Goal: Check status: Check status

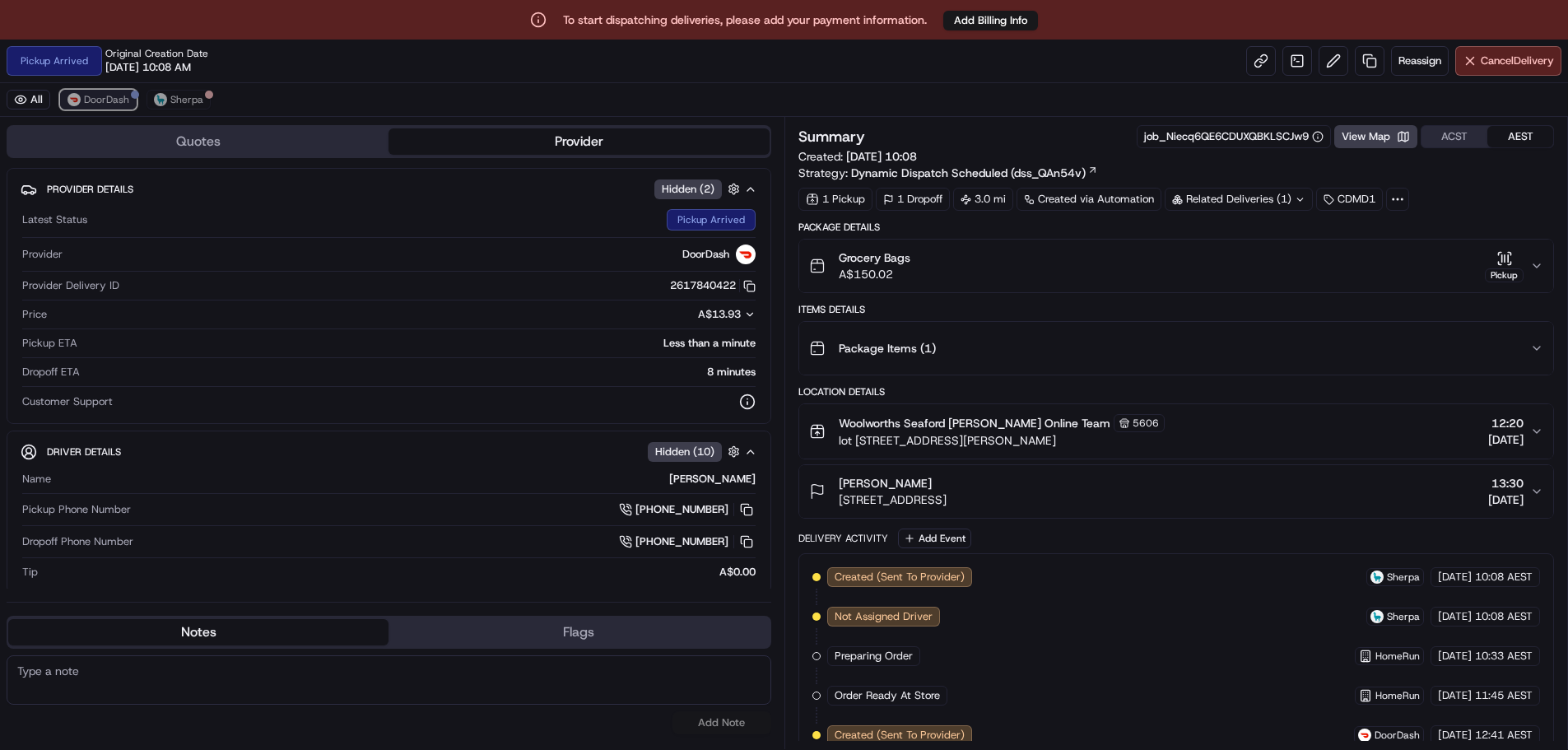
click at [108, 102] on span "DoorDash" at bounding box center [107, 100] width 45 height 13
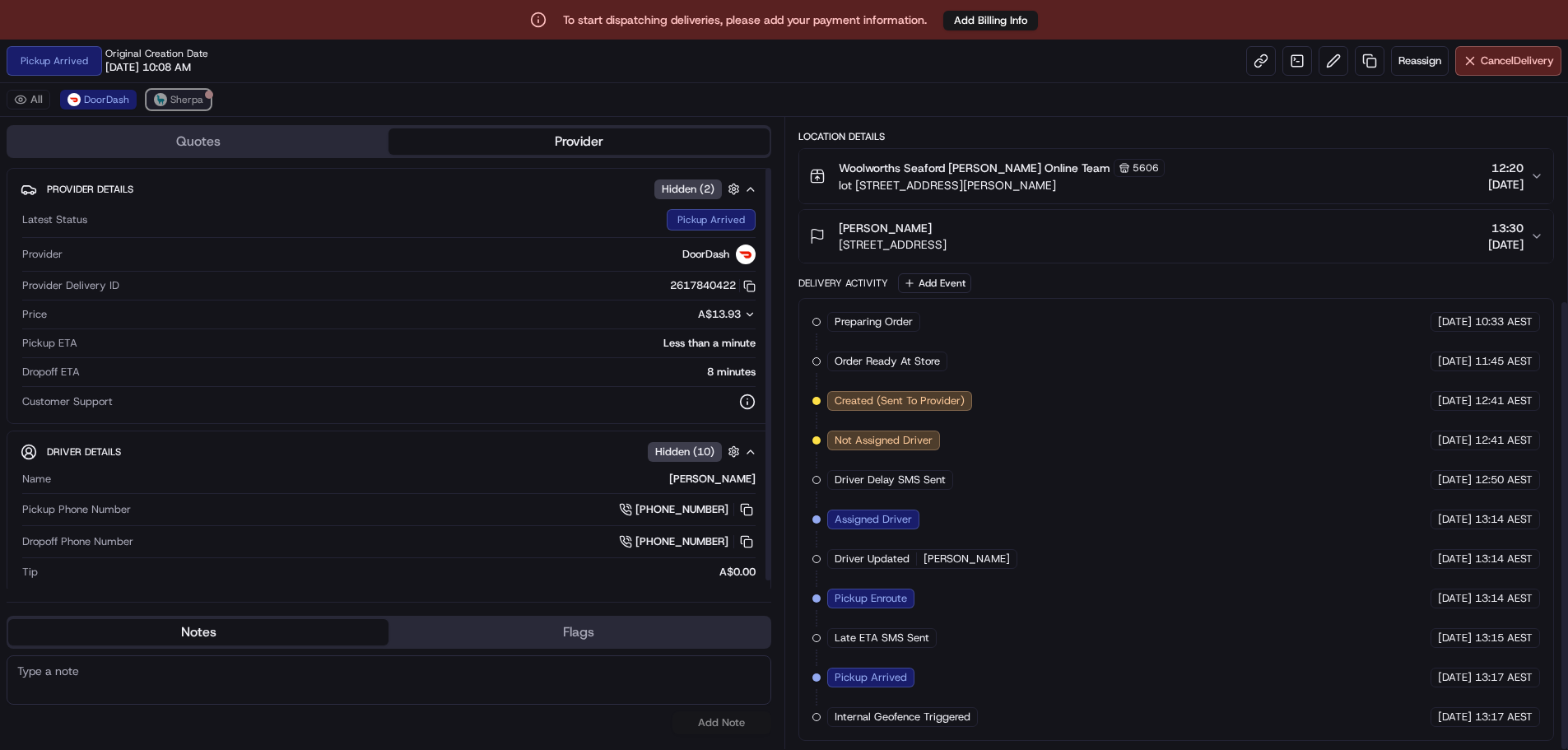
click at [208, 105] on button "Sherpa" at bounding box center [178, 100] width 64 height 20
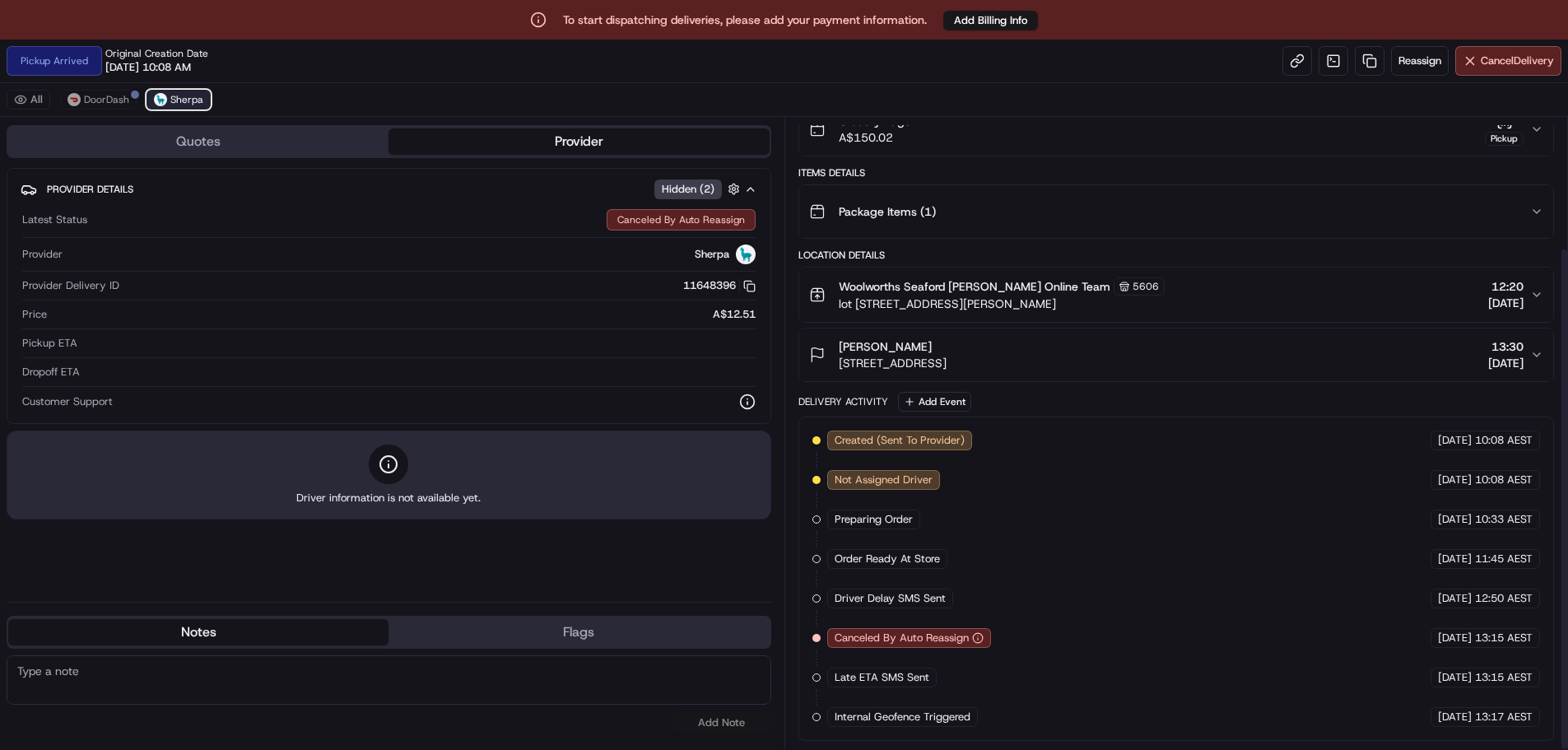
scroll to position [163, 0]
click at [89, 93] on span "DoorDash" at bounding box center [107, 100] width 45 height 13
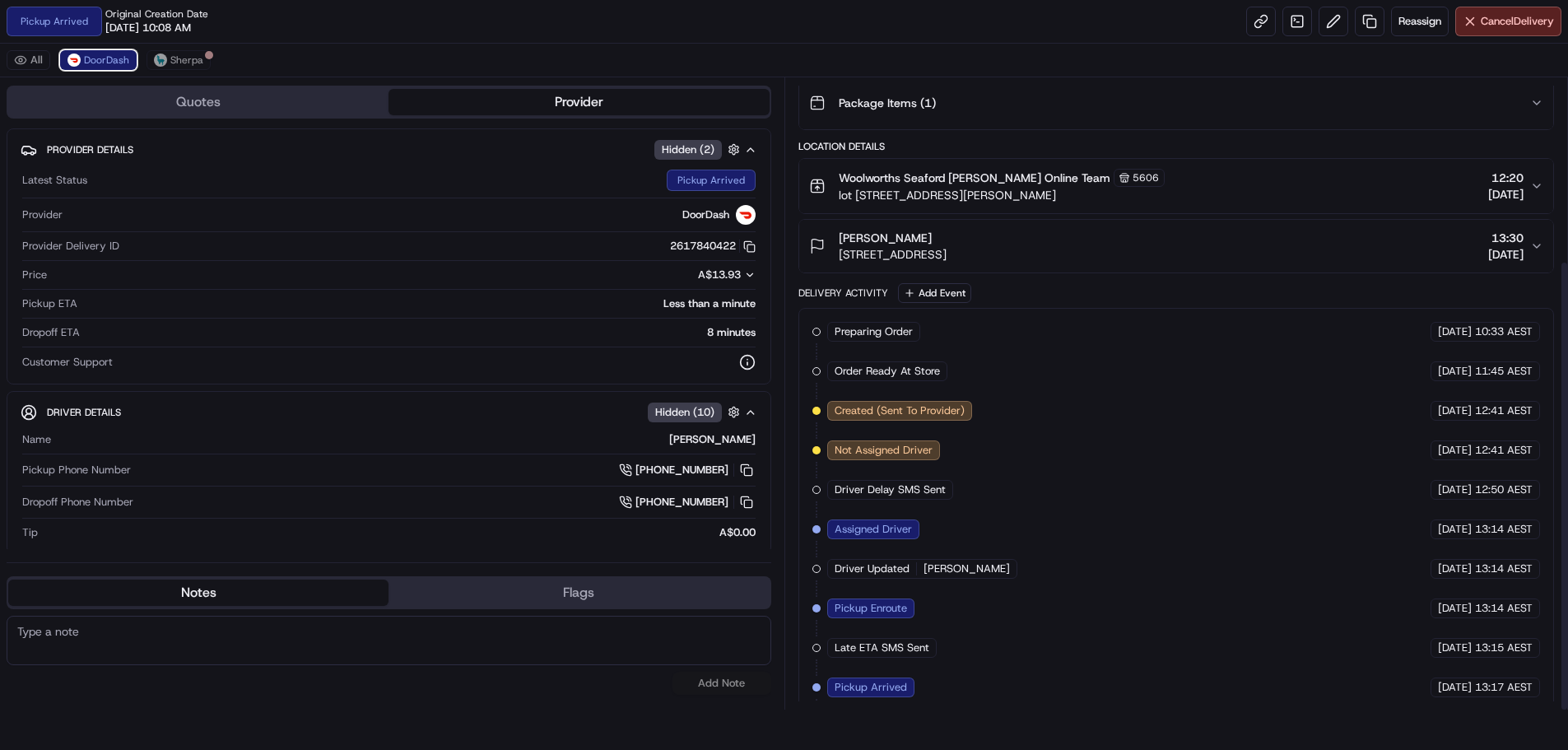
scroll to position [255, 0]
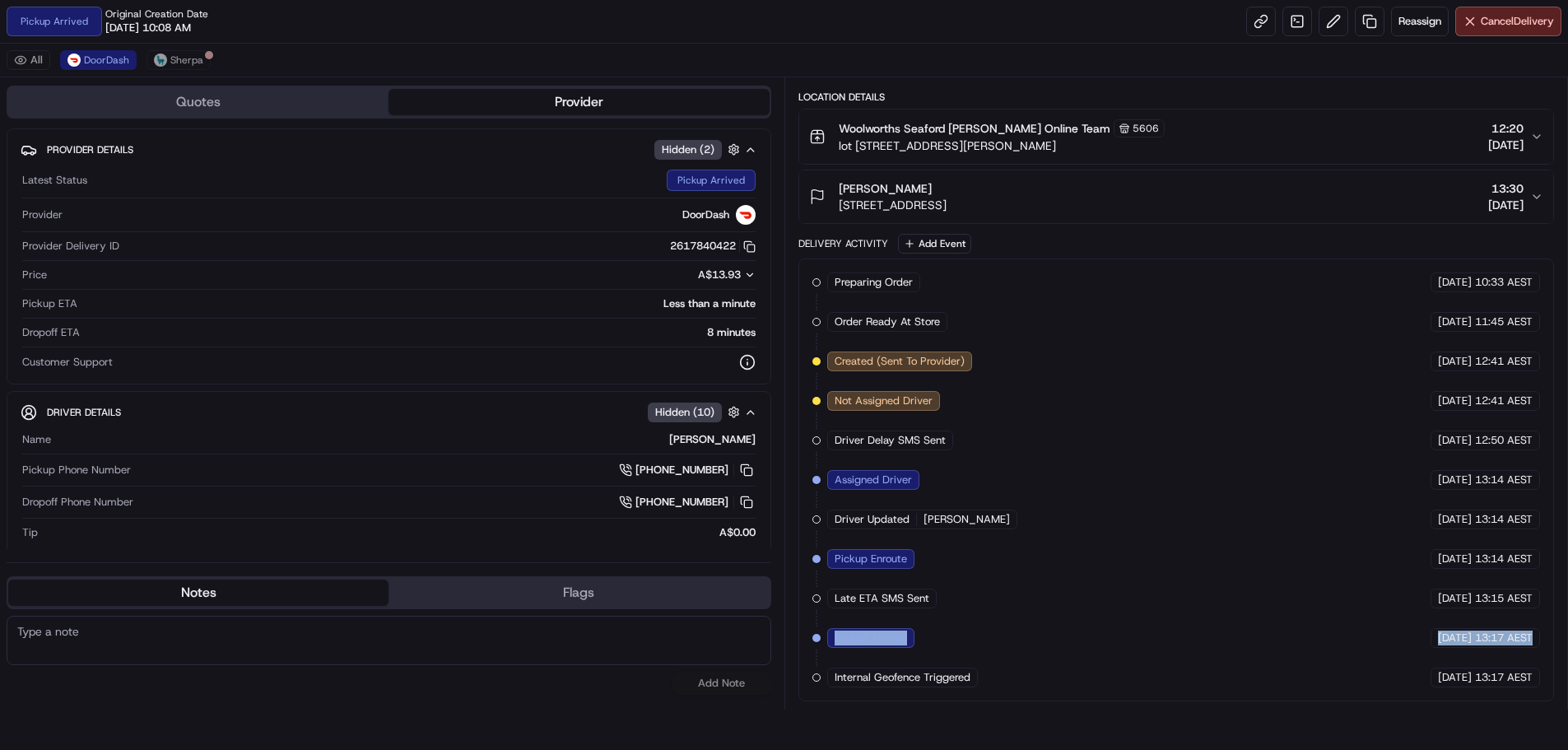
drag, startPoint x: 836, startPoint y: 634, endPoint x: 1547, endPoint y: 638, distance: 711.0
click at [1547, 638] on div "Preparing Order HomeRun [DATE] 10:33 AEST Order Ready At Store HomeRun [DATE] 1…" at bounding box center [1177, 480] width 756 height 443
copy div "Pickup Arrived DoorDash [DATE] 13:17 AEST"
click at [166, 49] on div "All DoorDash Sherpa" at bounding box center [784, 60] width 1568 height 34
click at [167, 55] on button "Sherpa" at bounding box center [178, 60] width 64 height 20
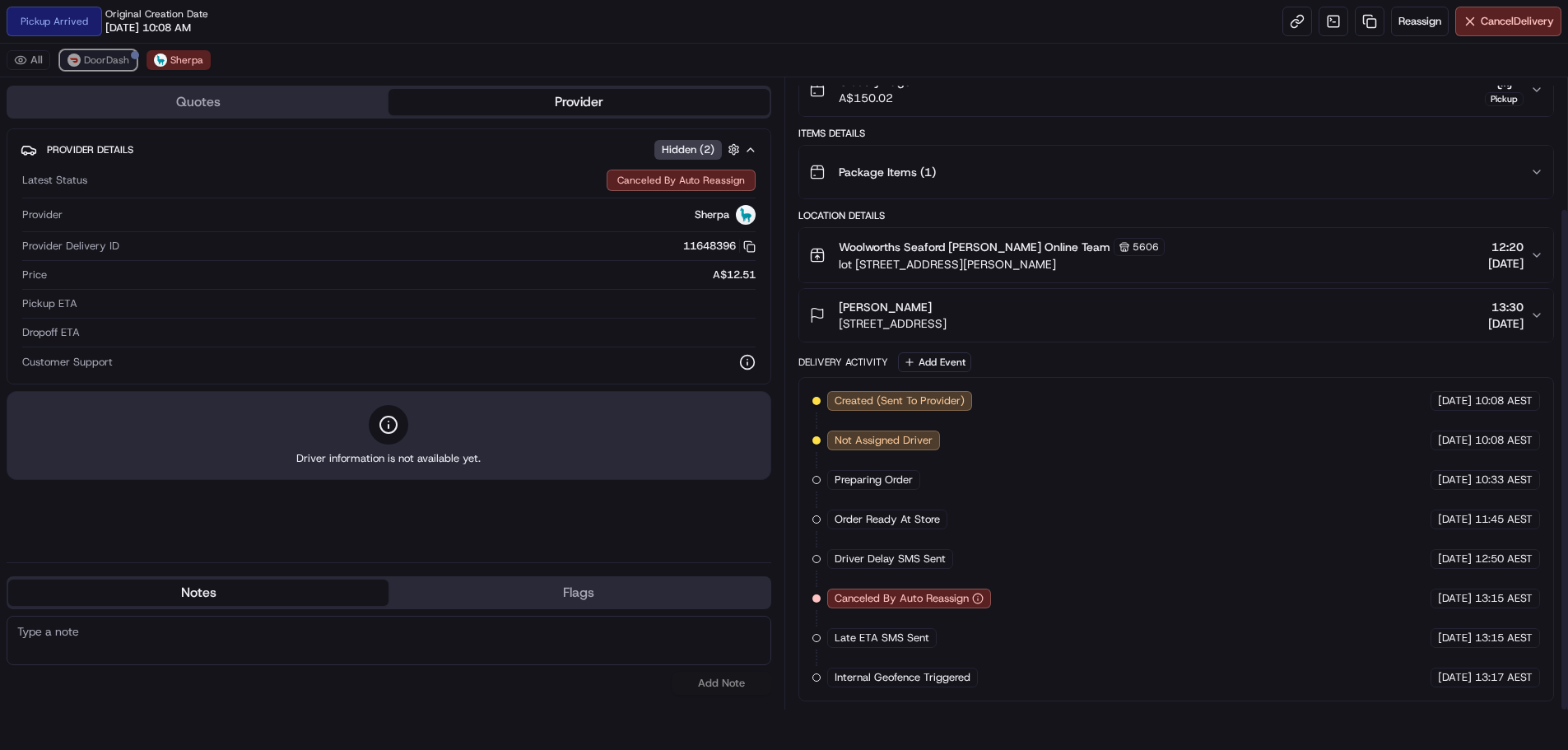
click at [126, 55] on span "DoorDash" at bounding box center [107, 60] width 45 height 13
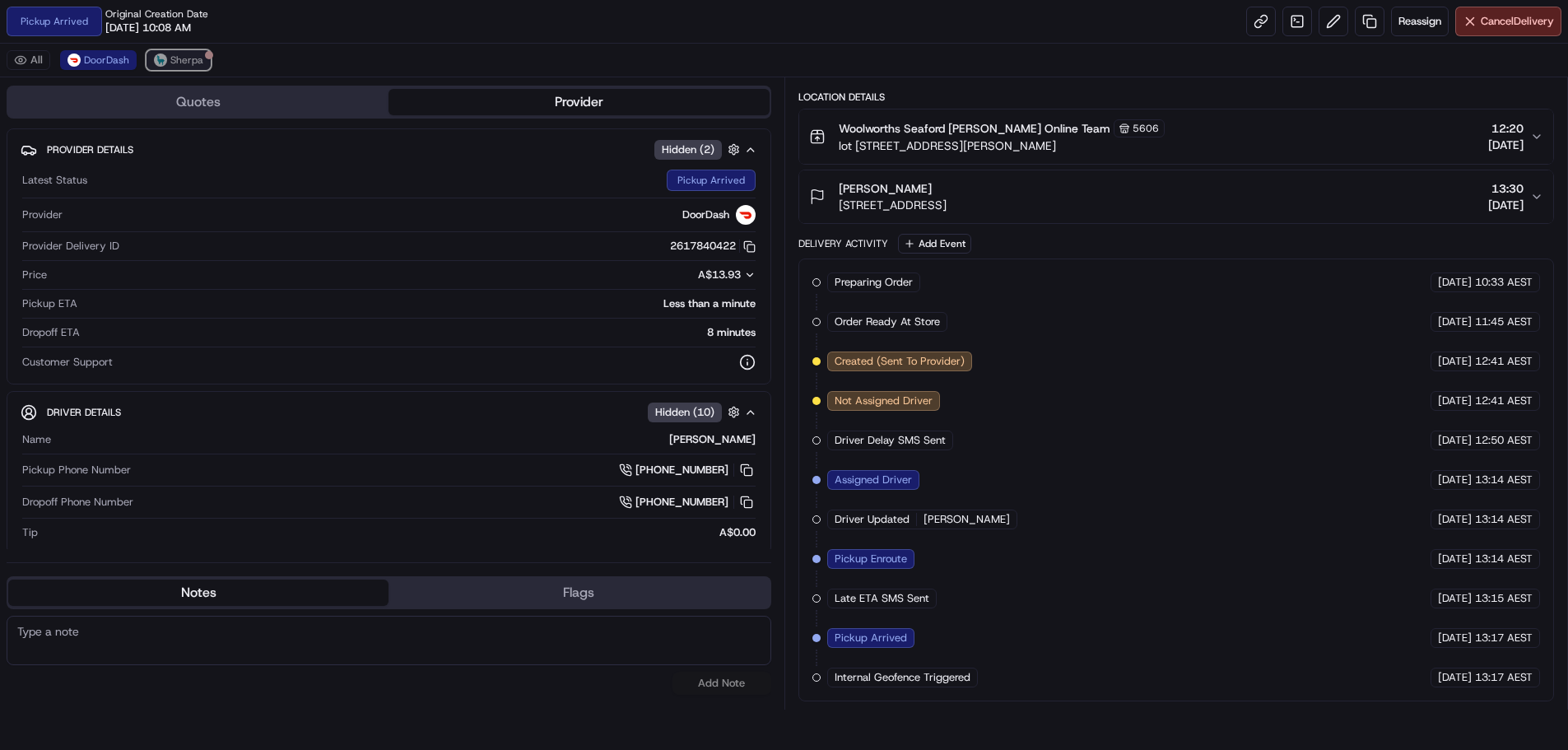
click at [170, 59] on span "Sherpa" at bounding box center [187, 60] width 33 height 13
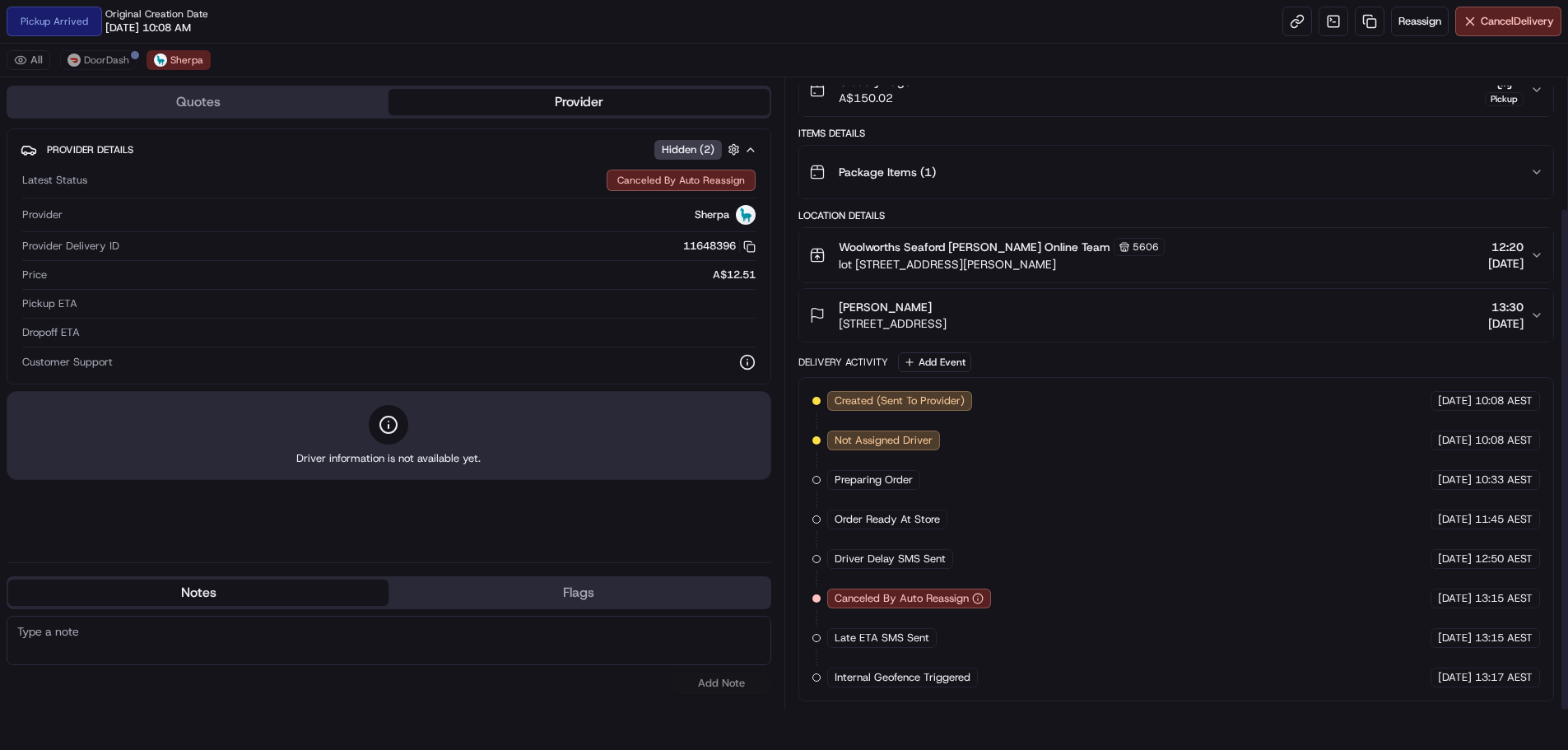
click at [100, 50] on div "All DoorDash Sherpa" at bounding box center [784, 60] width 1568 height 34
click at [107, 59] on span "DoorDash" at bounding box center [107, 60] width 45 height 13
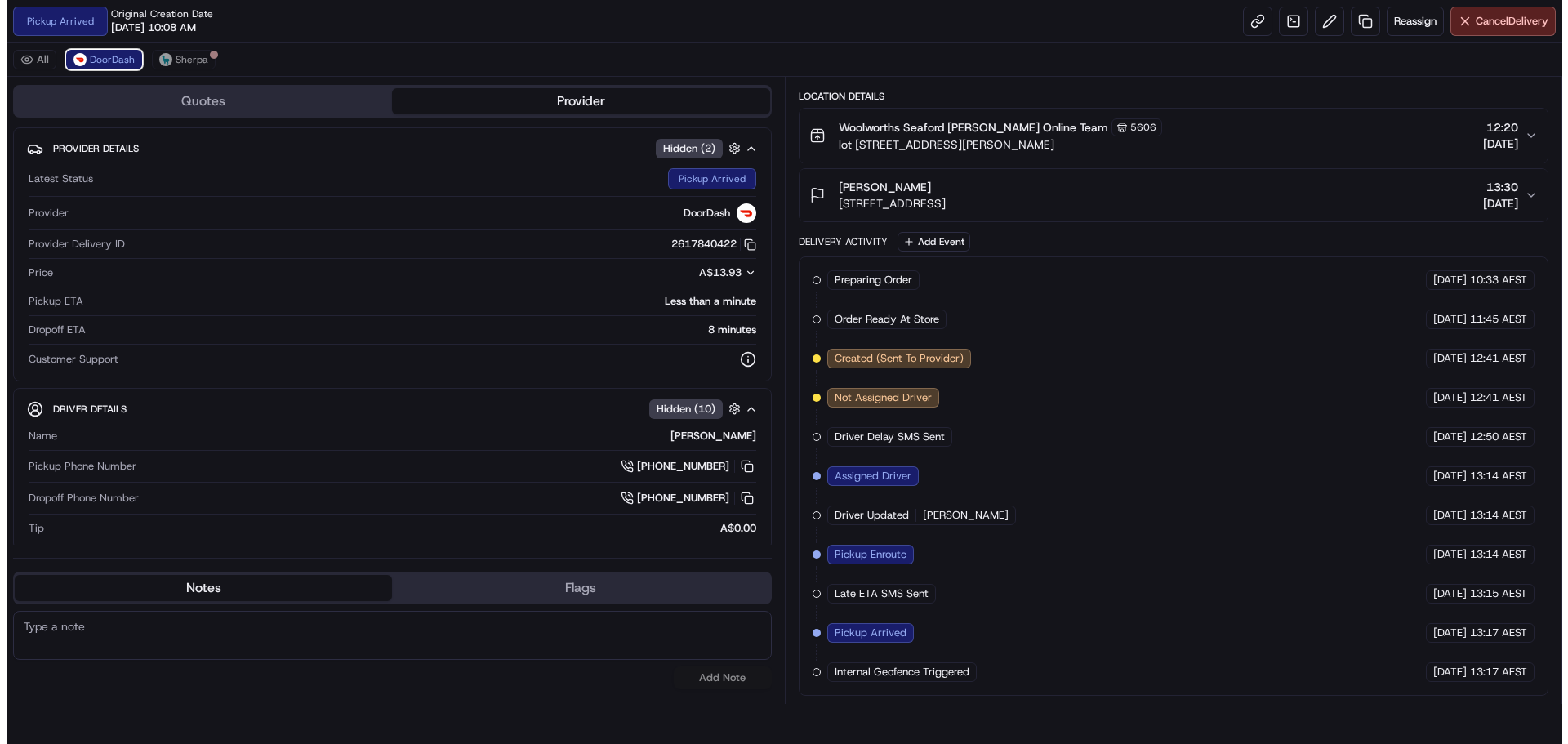
scroll to position [0, 0]
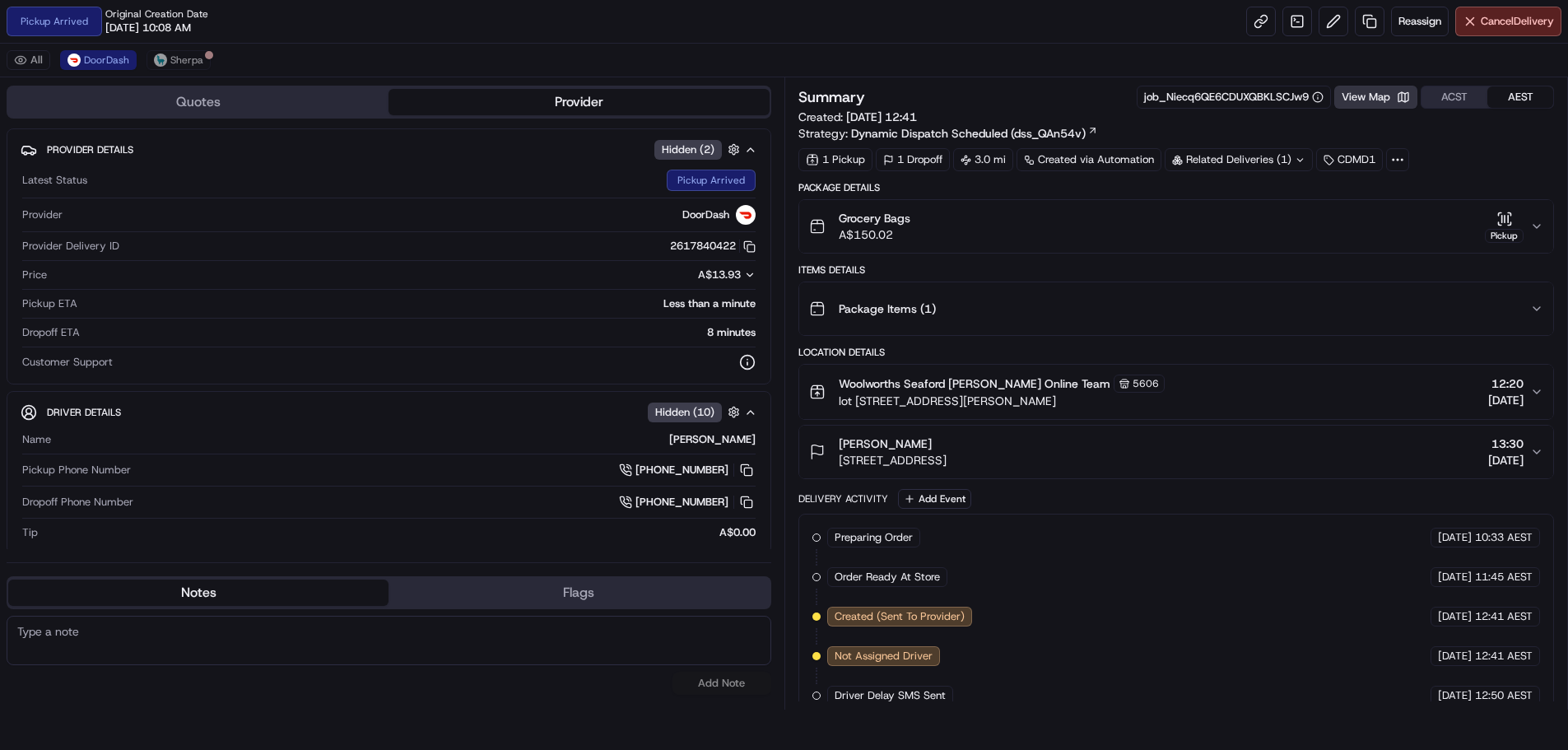
click at [1381, 100] on button "View Map" at bounding box center [1376, 97] width 83 height 23
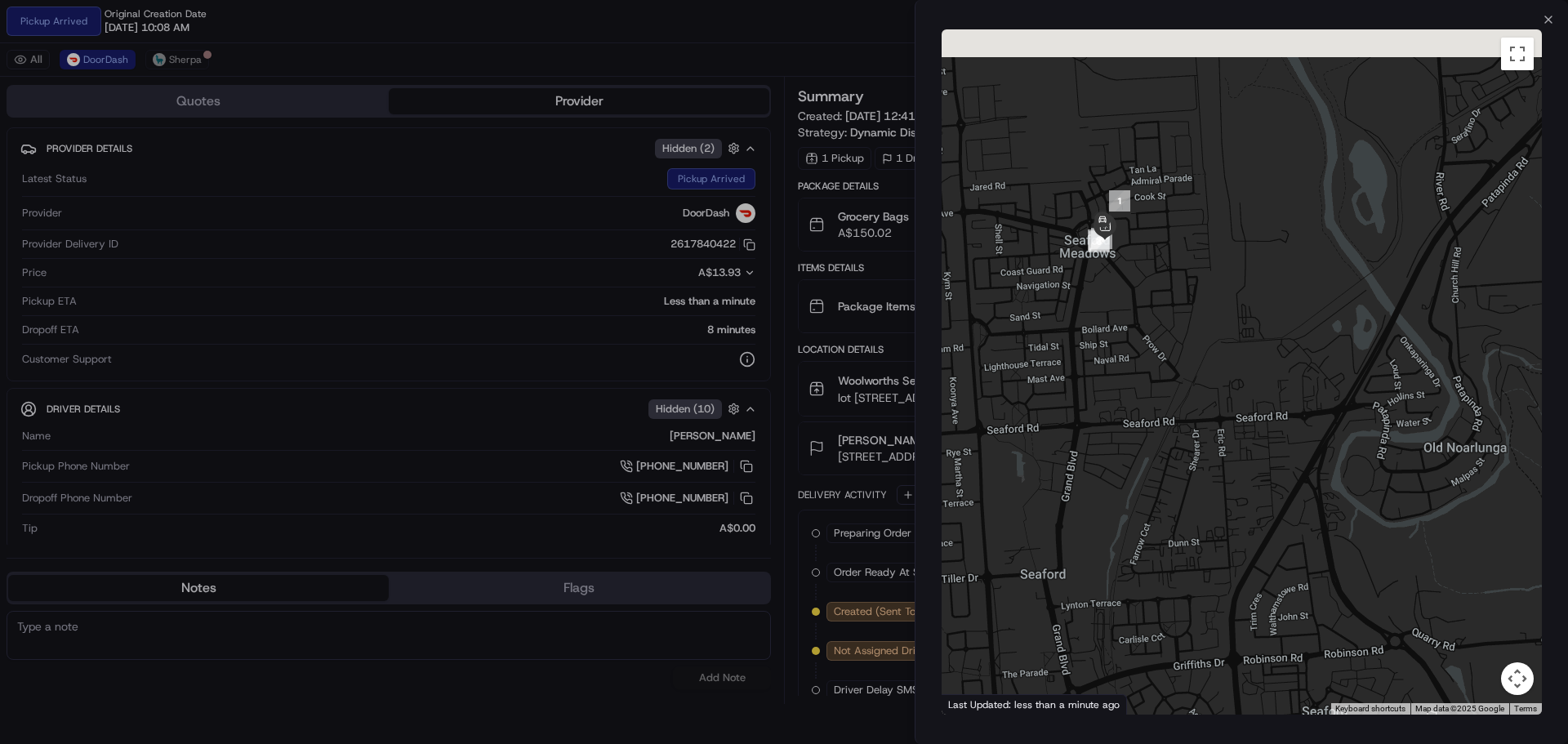
drag, startPoint x: 1094, startPoint y: 185, endPoint x: 1117, endPoint y: 297, distance: 114.3
click at [1117, 297] on div at bounding box center [1241, 372] width 600 height 685
